Goal: Task Accomplishment & Management: Use online tool/utility

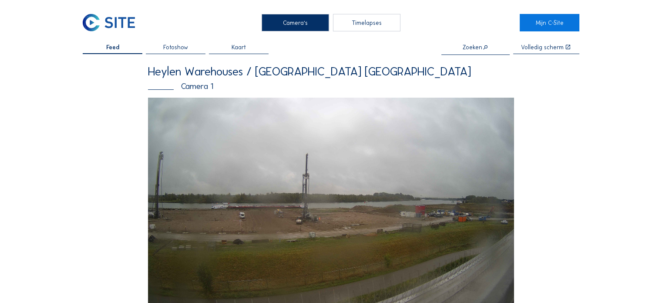
click at [124, 22] on img at bounding box center [109, 22] width 52 height 17
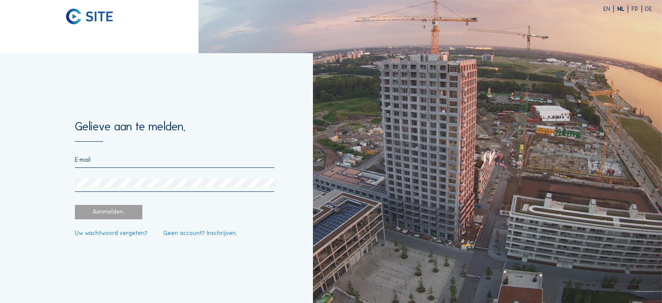
type input "[PERSON_NAME][EMAIL_ADDRESS][PERSON_NAME][DOMAIN_NAME]"
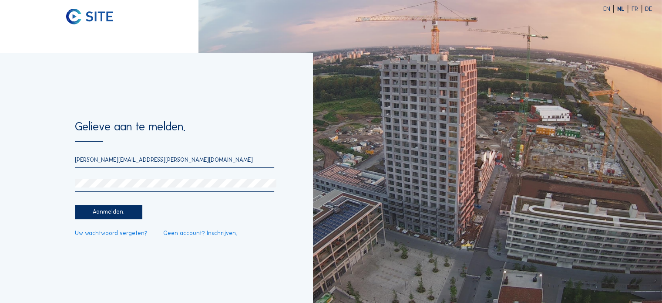
click at [118, 210] on div "Aanmelden." at bounding box center [108, 212] width 67 height 14
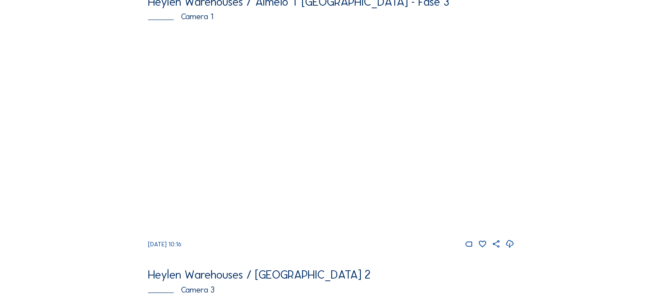
scroll to position [2797, 0]
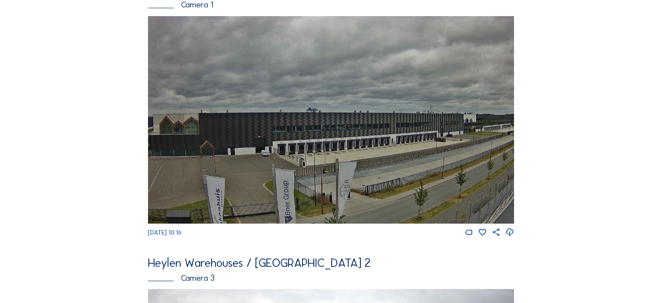
click at [274, 188] on img at bounding box center [331, 119] width 366 height 207
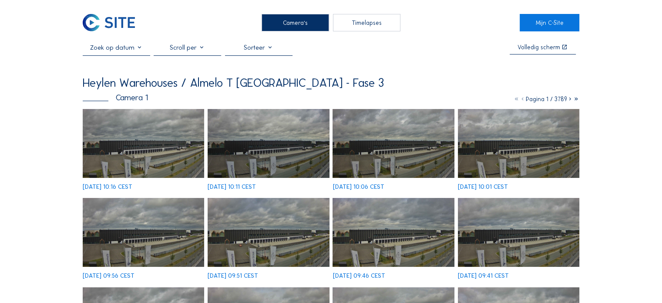
click at [140, 140] on img at bounding box center [143, 143] width 121 height 69
